Goal: Check status: Check status

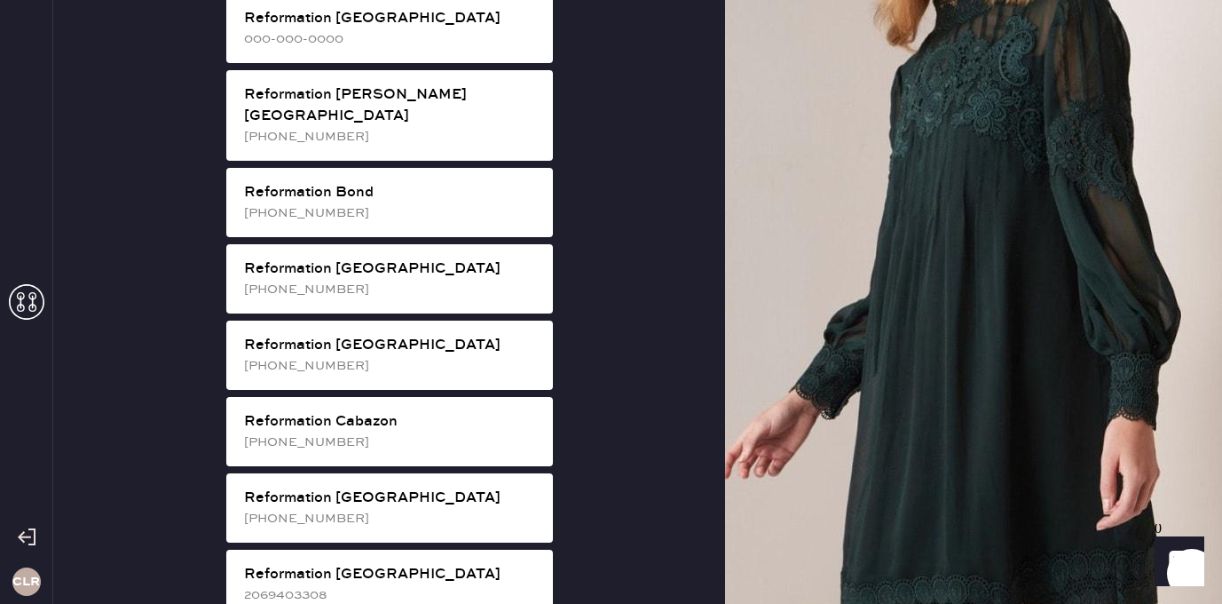
scroll to position [266, 0]
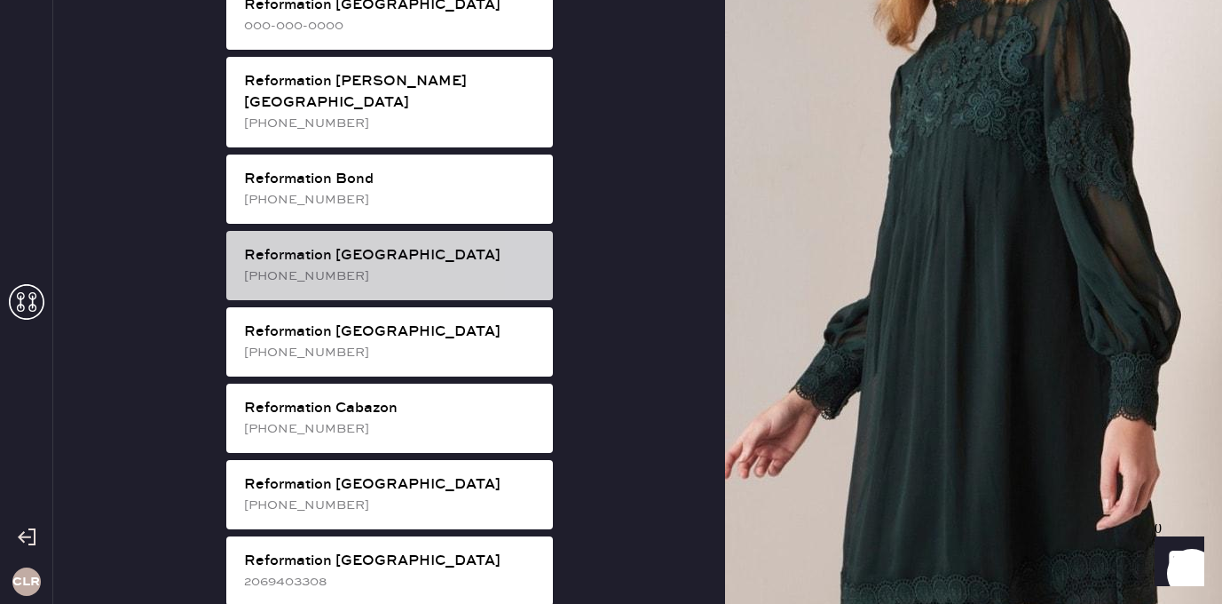
click at [428, 266] on div "[PHONE_NUMBER]" at bounding box center [391, 276] width 295 height 20
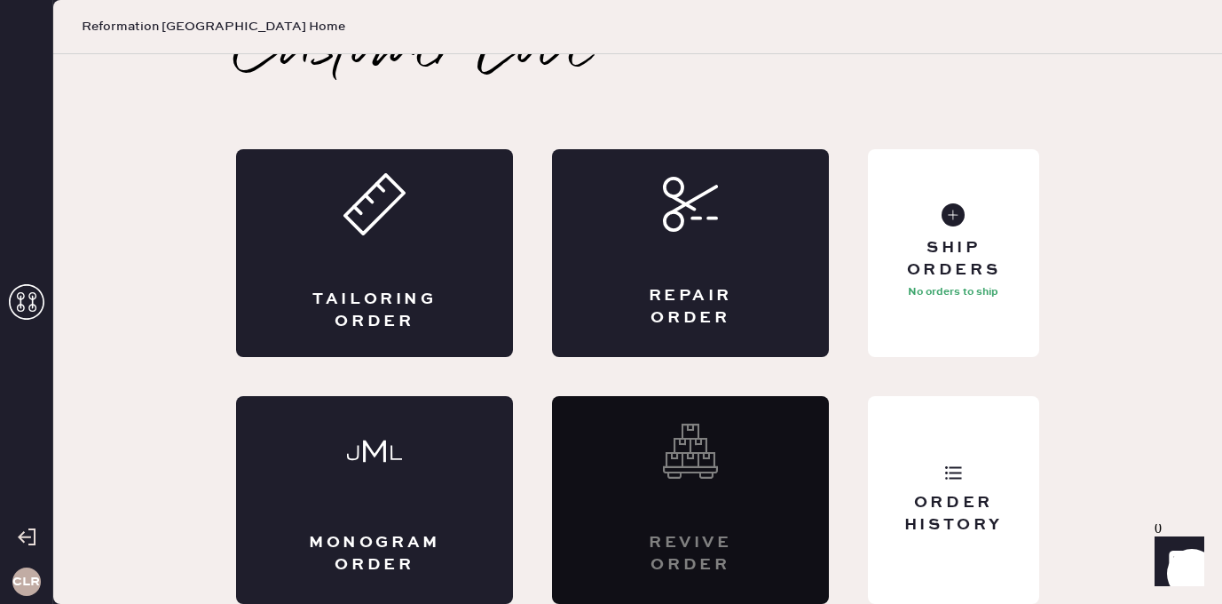
scroll to position [40, 0]
click at [972, 417] on div "Order History" at bounding box center [953, 500] width 171 height 208
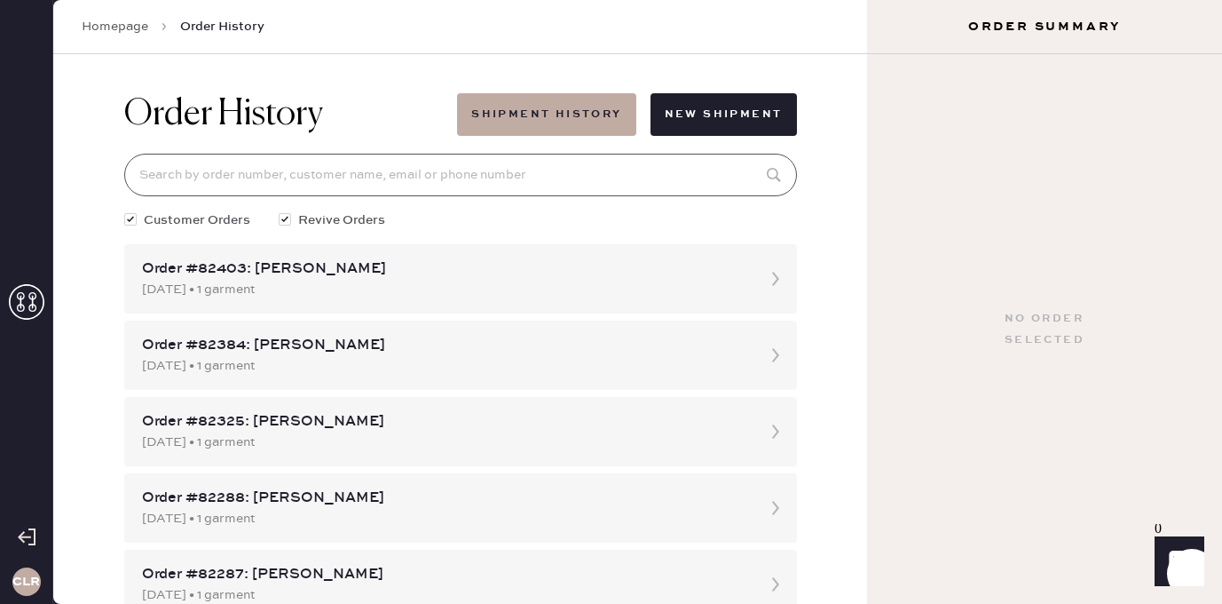
click at [439, 183] on input at bounding box center [460, 175] width 673 height 43
paste input "[EMAIL_ADDRESS][DOMAIN_NAME]"
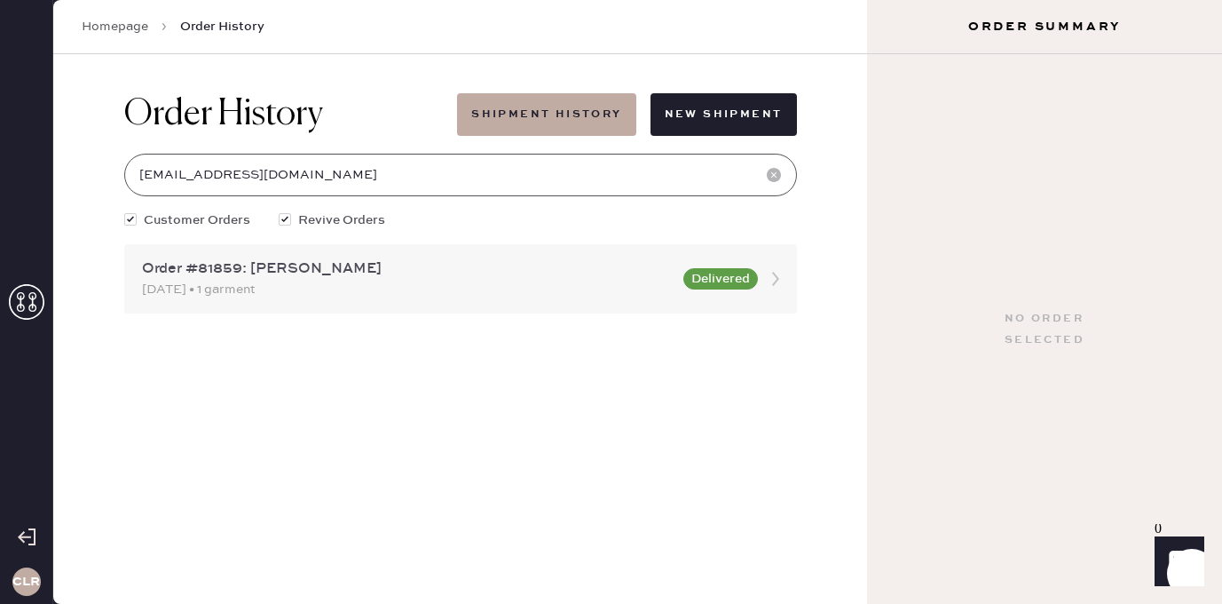
type input "[EMAIL_ADDRESS][DOMAIN_NAME]"
click at [330, 280] on div "[DATE] • 1 garment" at bounding box center [407, 290] width 531 height 20
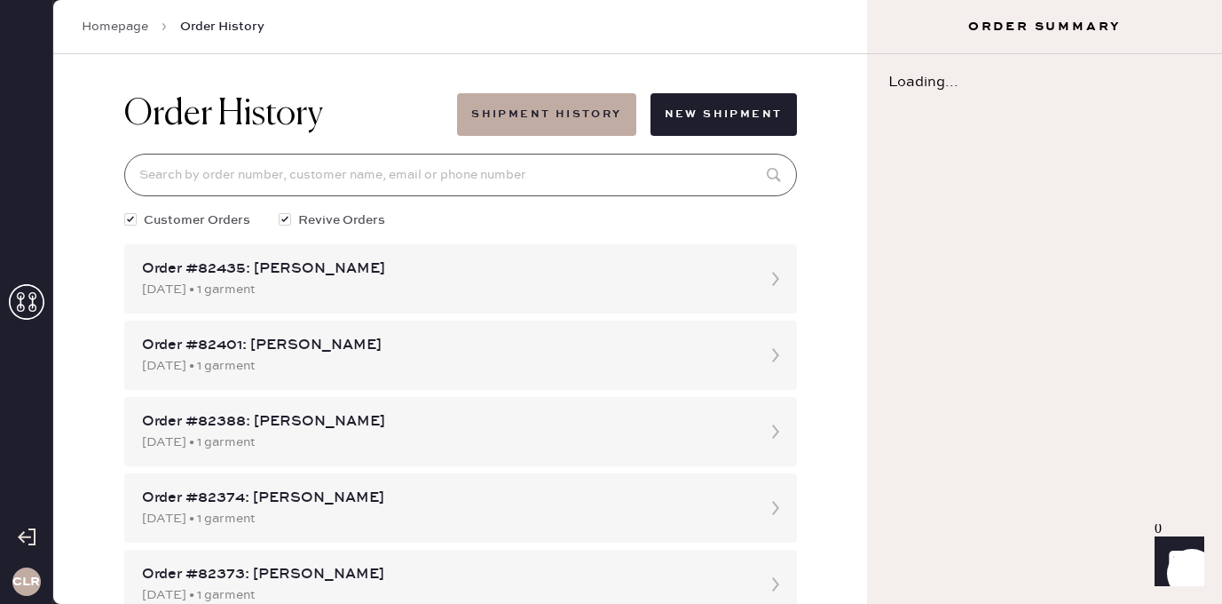
click at [382, 162] on input at bounding box center [460, 175] width 673 height 43
paste input "[EMAIL_ADDRESS][DOMAIN_NAME]"
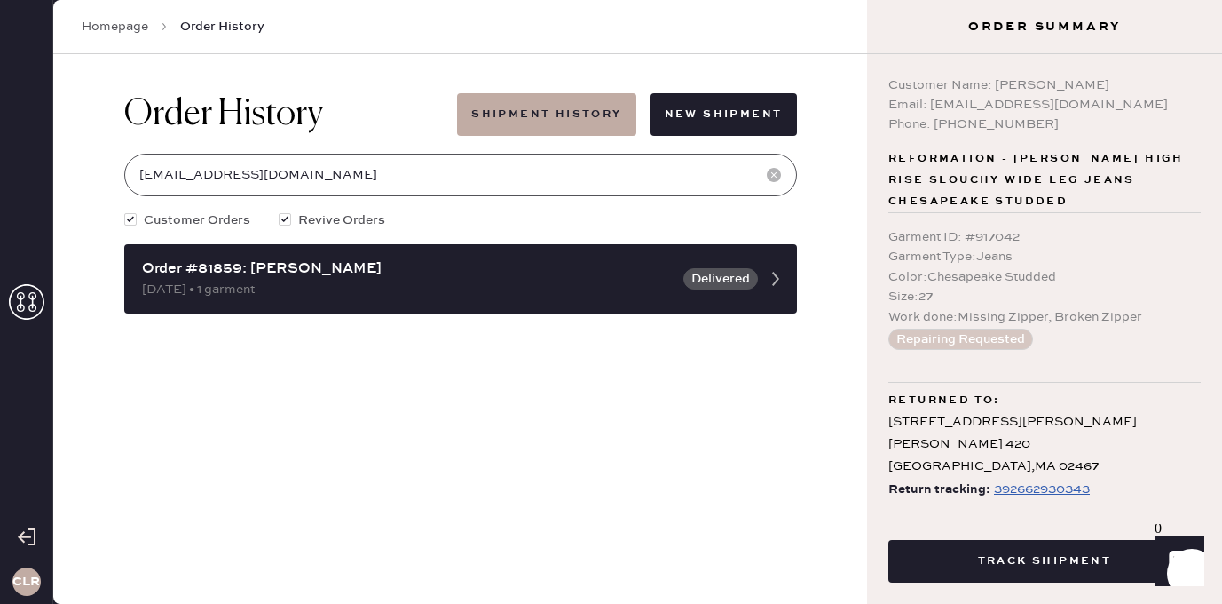
type input "[EMAIL_ADDRESS][DOMAIN_NAME]"
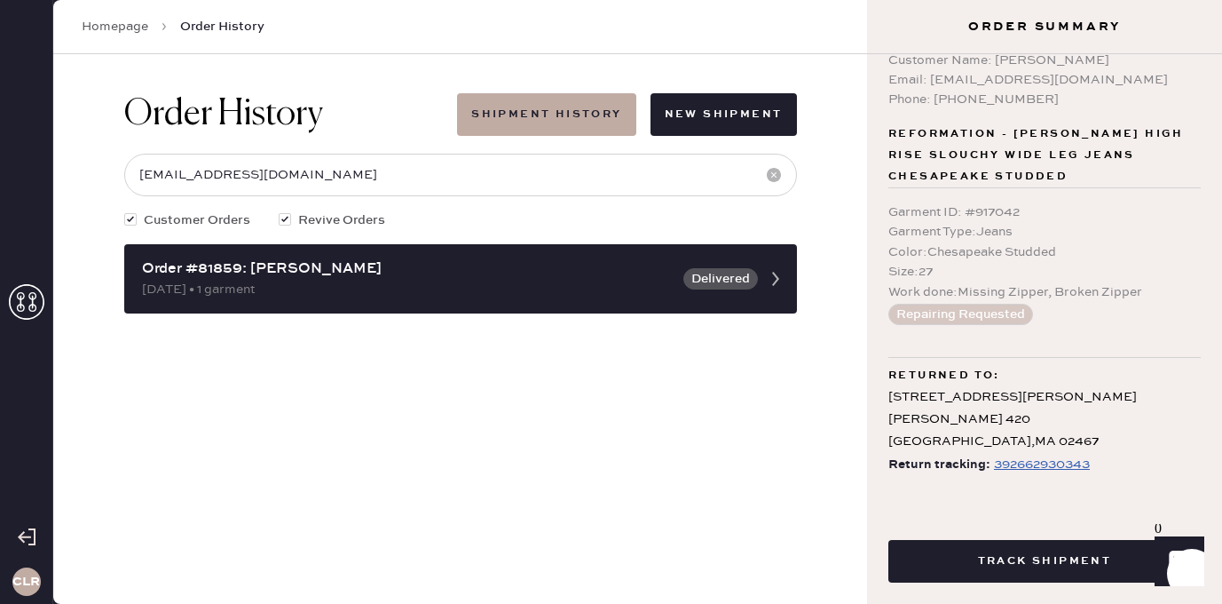
click at [1014, 470] on div "392662930343" at bounding box center [1042, 464] width 96 height 21
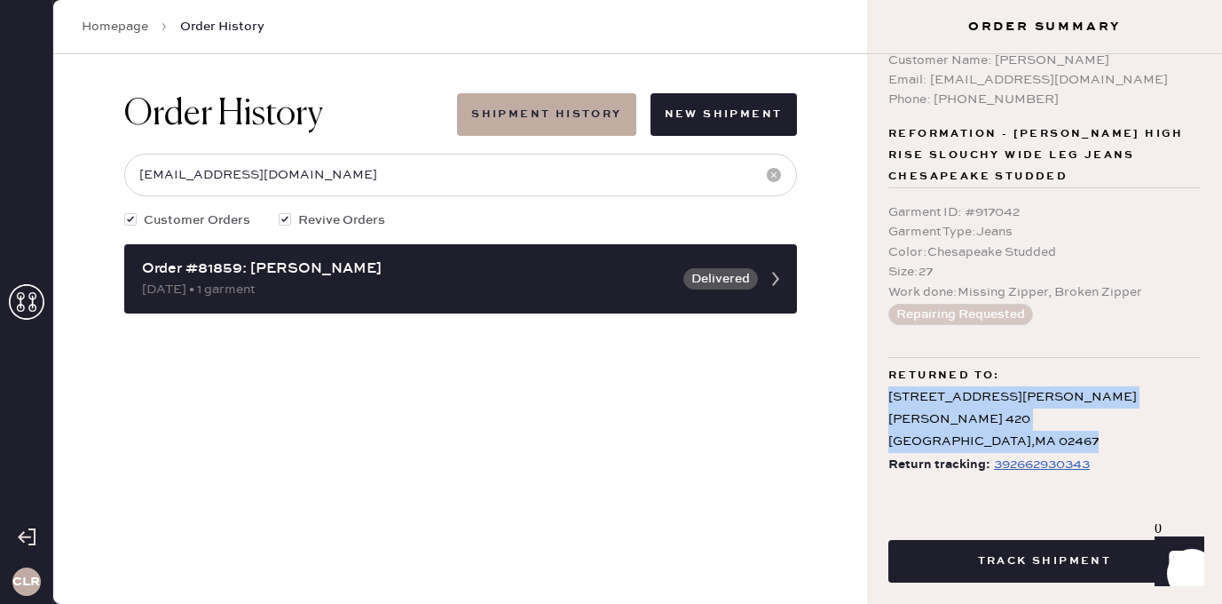
drag, startPoint x: 1006, startPoint y: 446, endPoint x: 873, endPoint y: 395, distance: 141.6
click at [873, 395] on div "Customer Name: [PERSON_NAME] Email: [EMAIL_ADDRESS][DOMAIN_NAME] Phone: [PHONE_…" at bounding box center [1044, 279] width 355 height 450
copy div "[STREET_ADDRESS][PERSON_NAME][PERSON_NAME]"
click at [1056, 408] on div "[STREET_ADDRESS][PERSON_NAME][PERSON_NAME]" at bounding box center [1044, 419] width 312 height 67
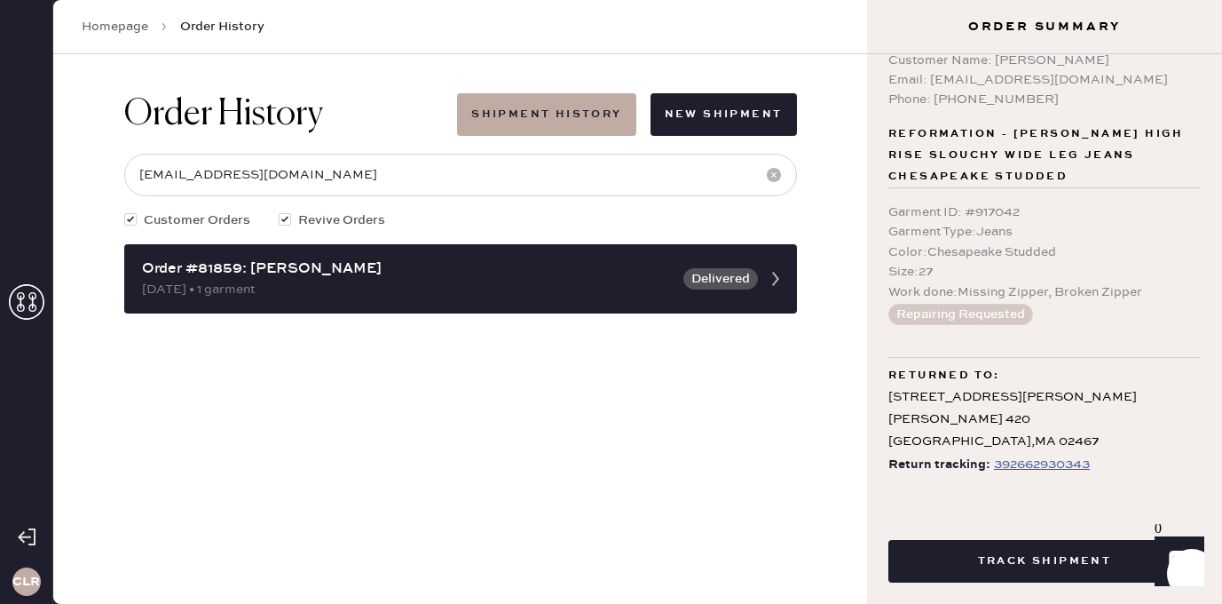
drag, startPoint x: 931, startPoint y: 466, endPoint x: 1146, endPoint y: 458, distance: 214.9
click at [1146, 458] on div "Return tracking: 392662930343" at bounding box center [1044, 465] width 312 height 22
drag, startPoint x: 932, startPoint y: 466, endPoint x: 1103, endPoint y: 466, distance: 171.3
click at [1103, 466] on div "Return tracking: 392662930343" at bounding box center [1044, 465] width 312 height 22
copy div "tracking: 392662930343"
